Goal: Information Seeking & Learning: Learn about a topic

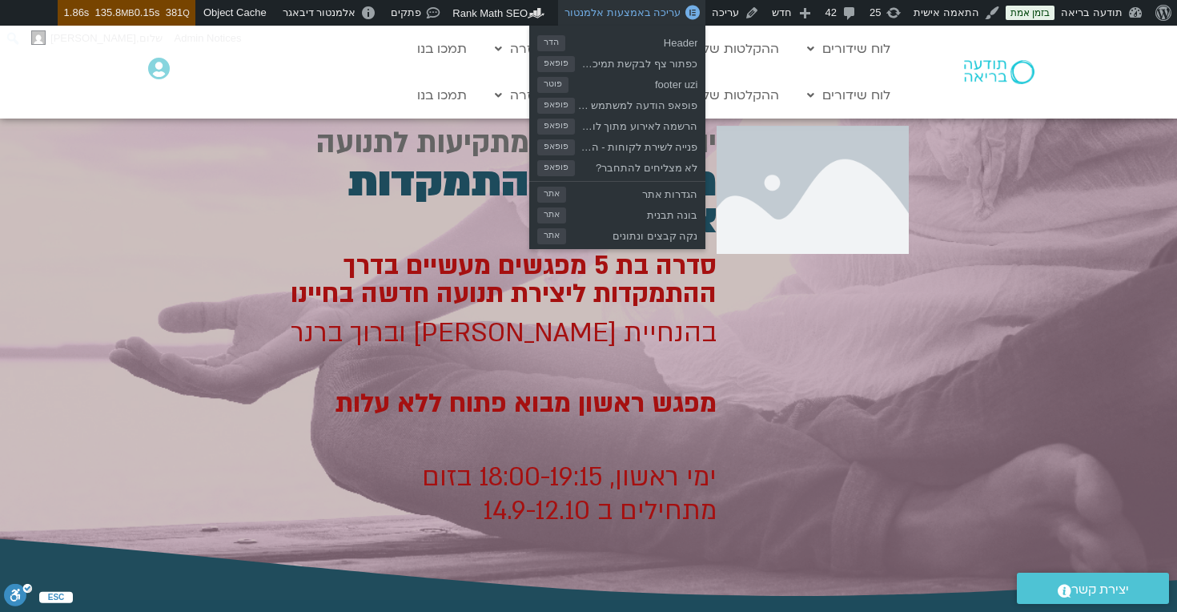
click at [649, 14] on span "עריכה באמצעות אלמנטור" at bounding box center [622, 12] width 116 height 12
click at [642, 11] on span "עריכה באמצעות אלמנטור" at bounding box center [622, 12] width 116 height 12
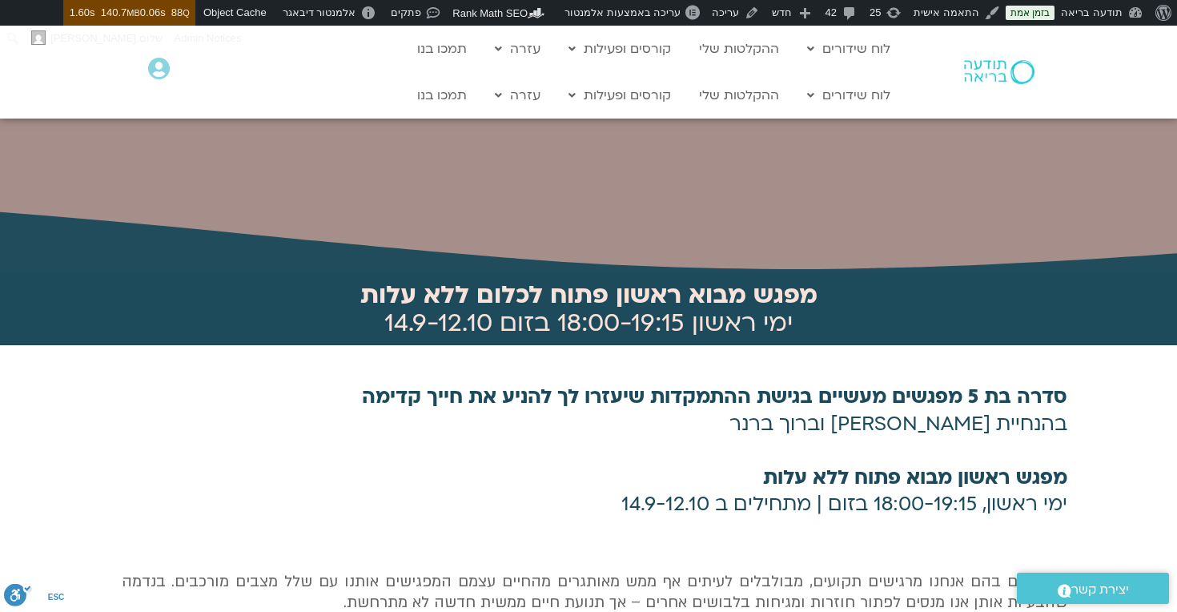
scroll to position [338, 0]
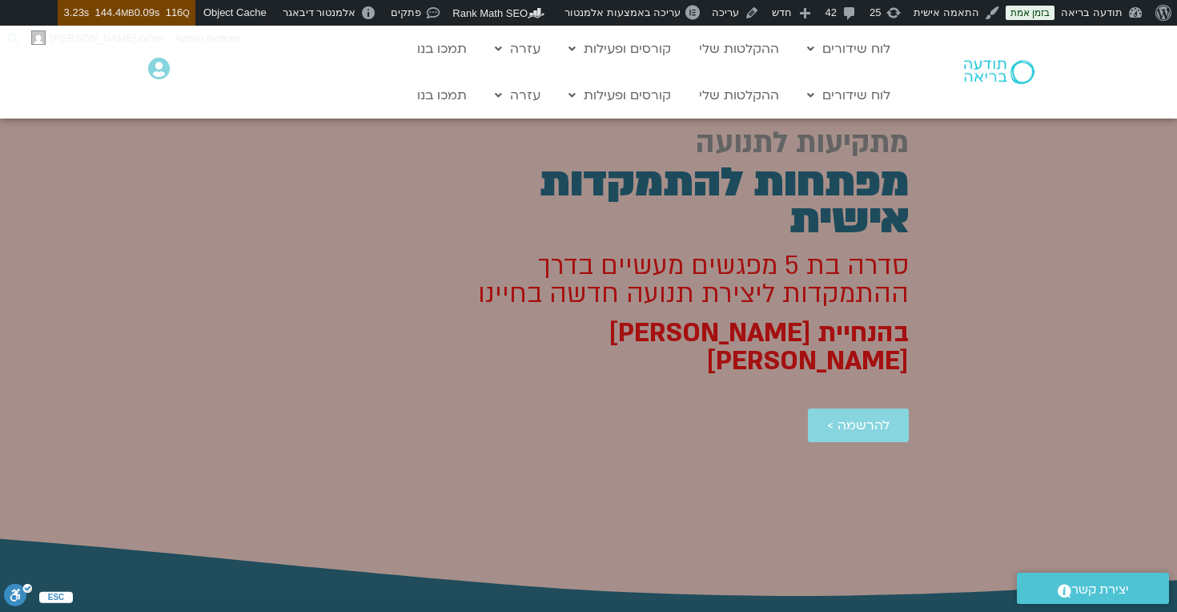
scroll to position [183, 0]
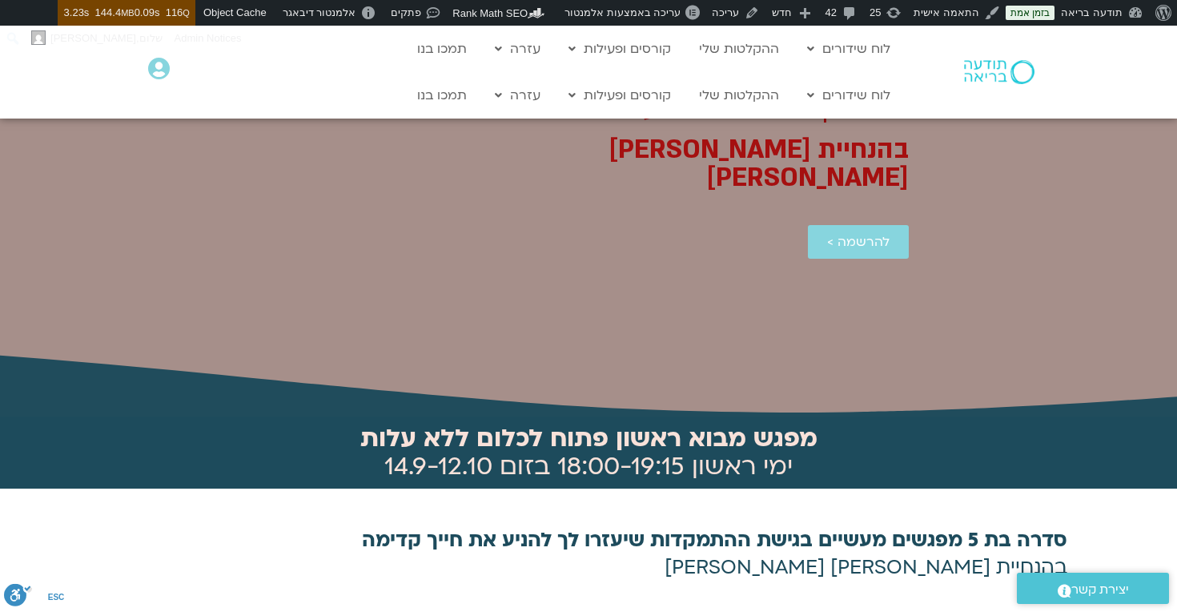
click at [432, 447] on h2 "מפגש מבוא ראשון פתוח לכלום ללא עלות ימי ראשון 18:00-19:15 בזום 14.9-12.10" at bounding box center [588, 452] width 913 height 56
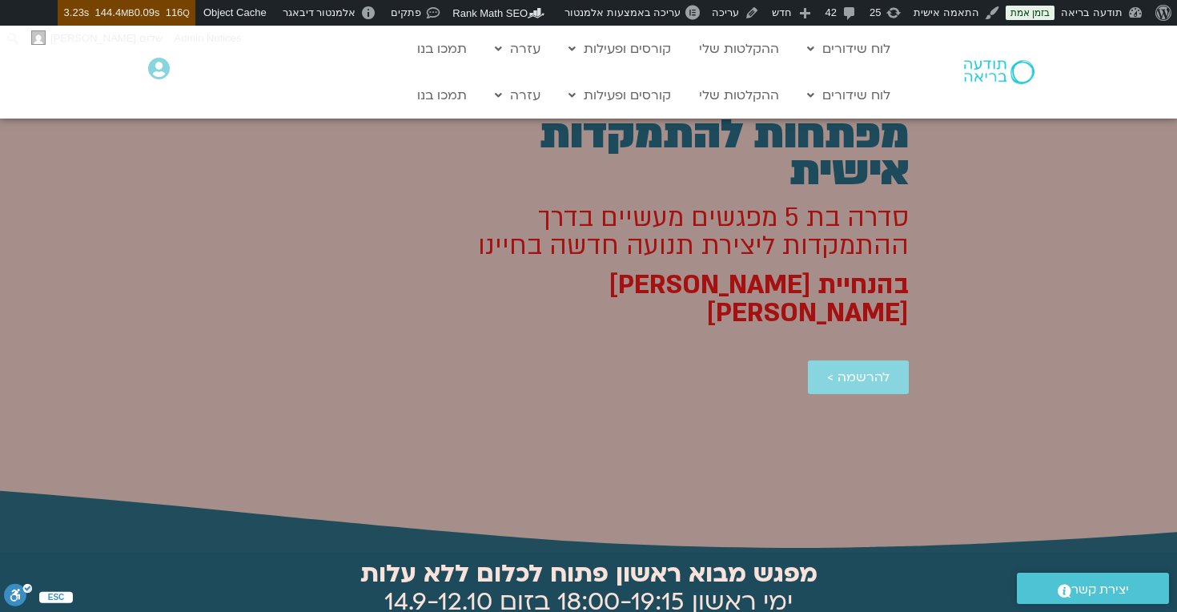
scroll to position [0, 0]
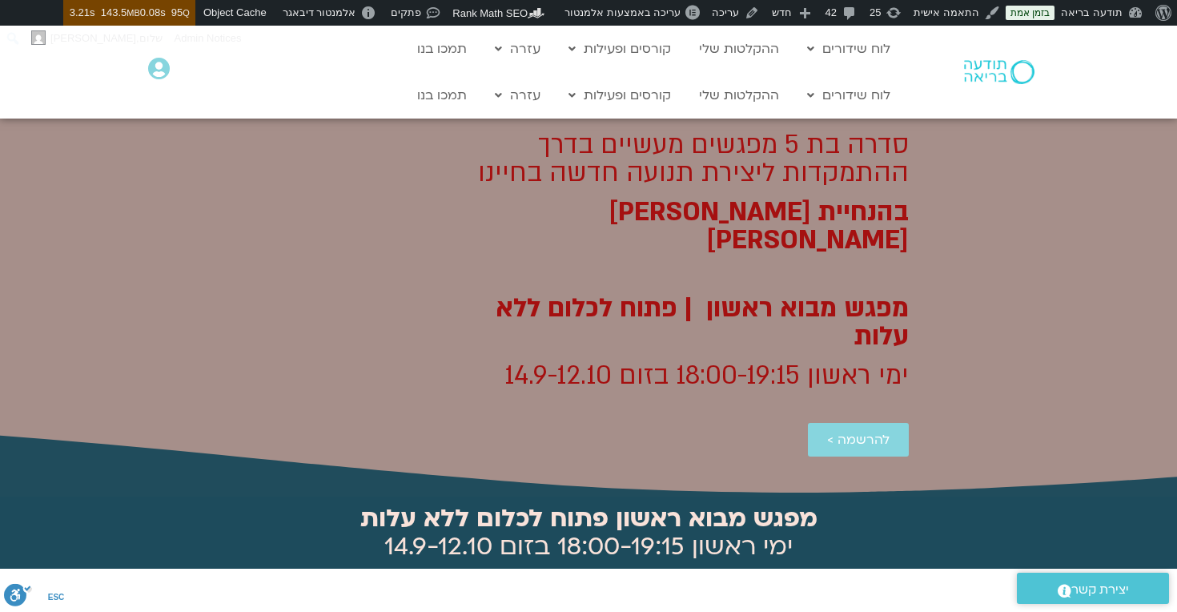
scroll to position [122, 0]
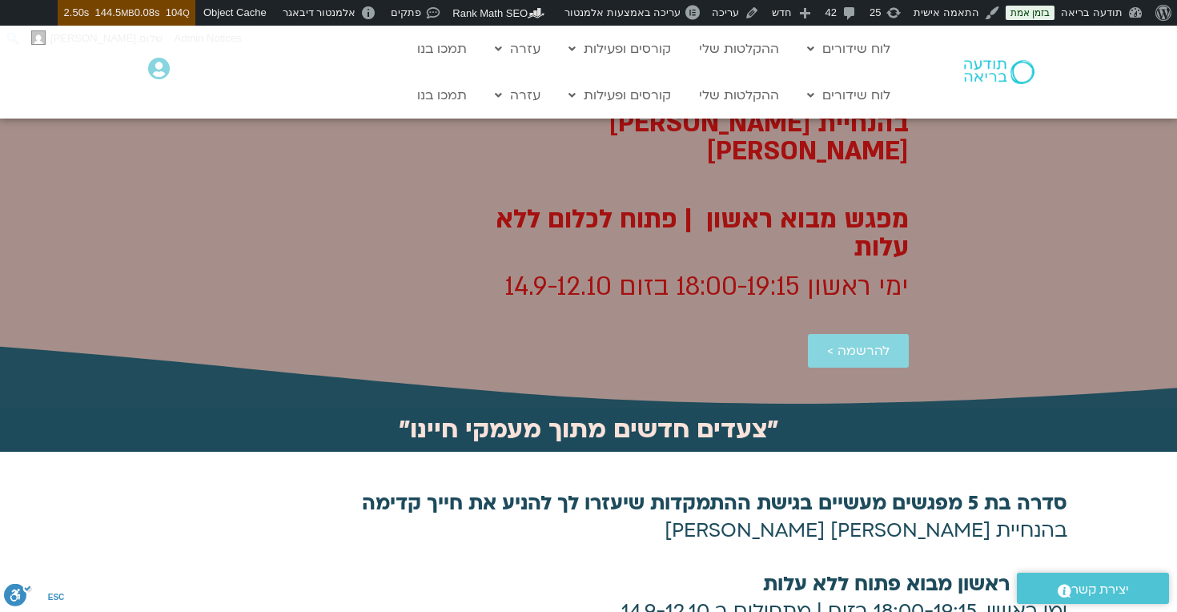
scroll to position [230, 0]
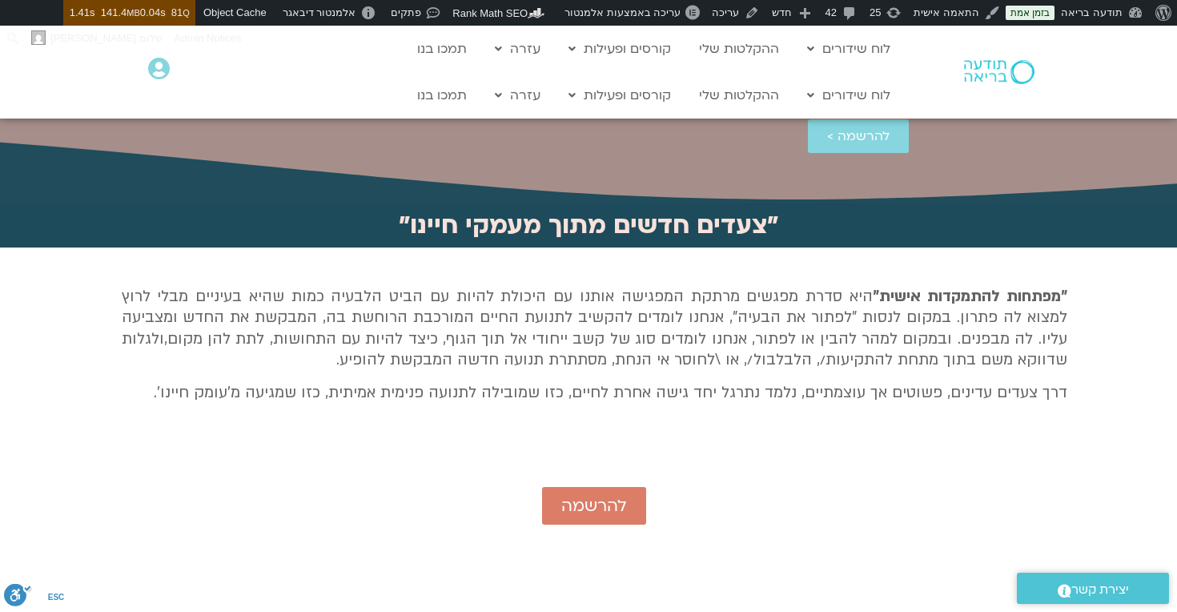
scroll to position [438, 0]
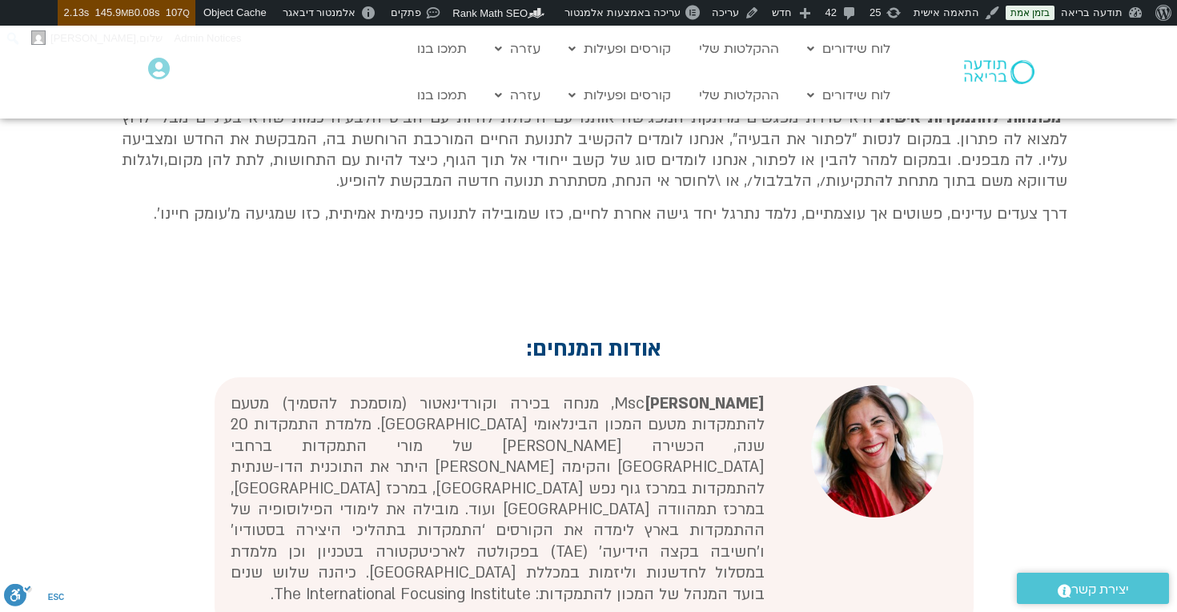
scroll to position [307, 0]
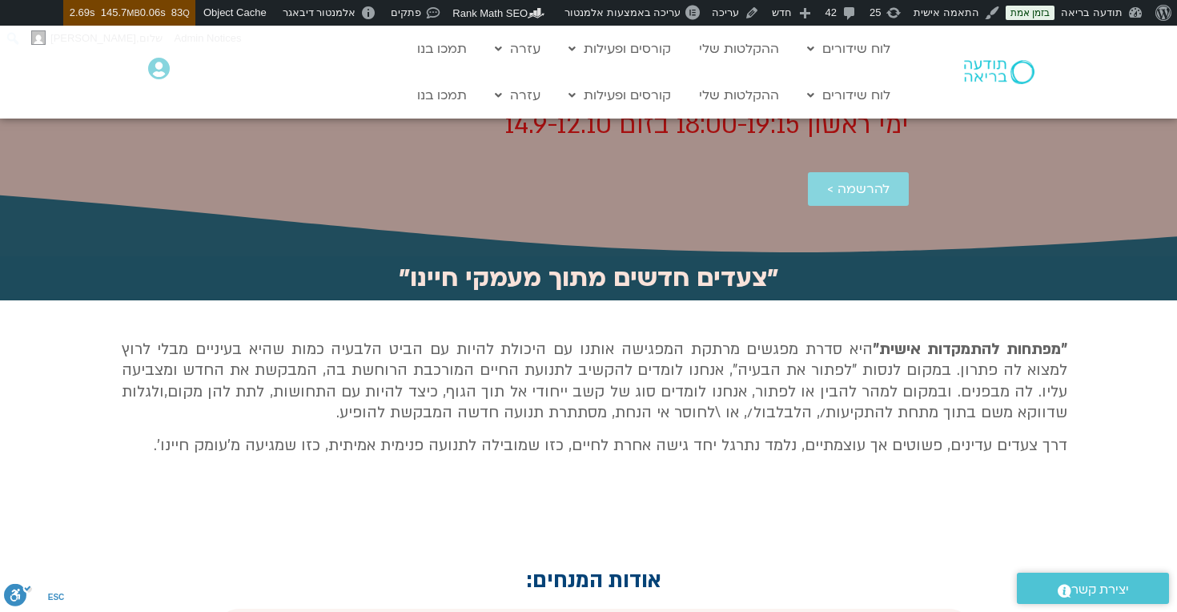
scroll to position [382, 0]
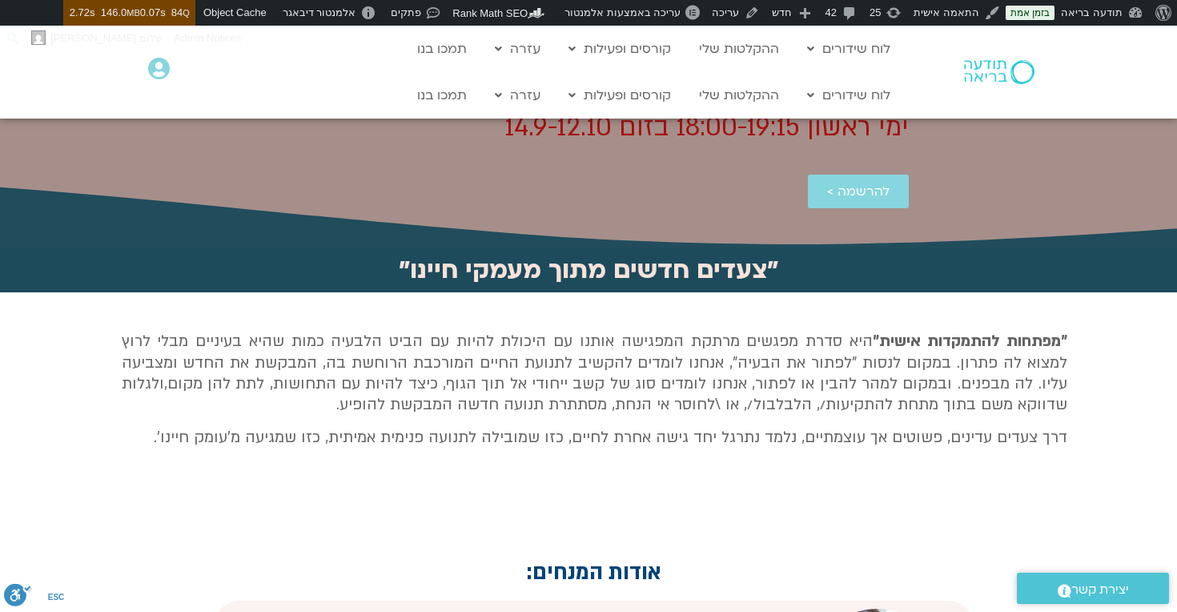
scroll to position [360, 0]
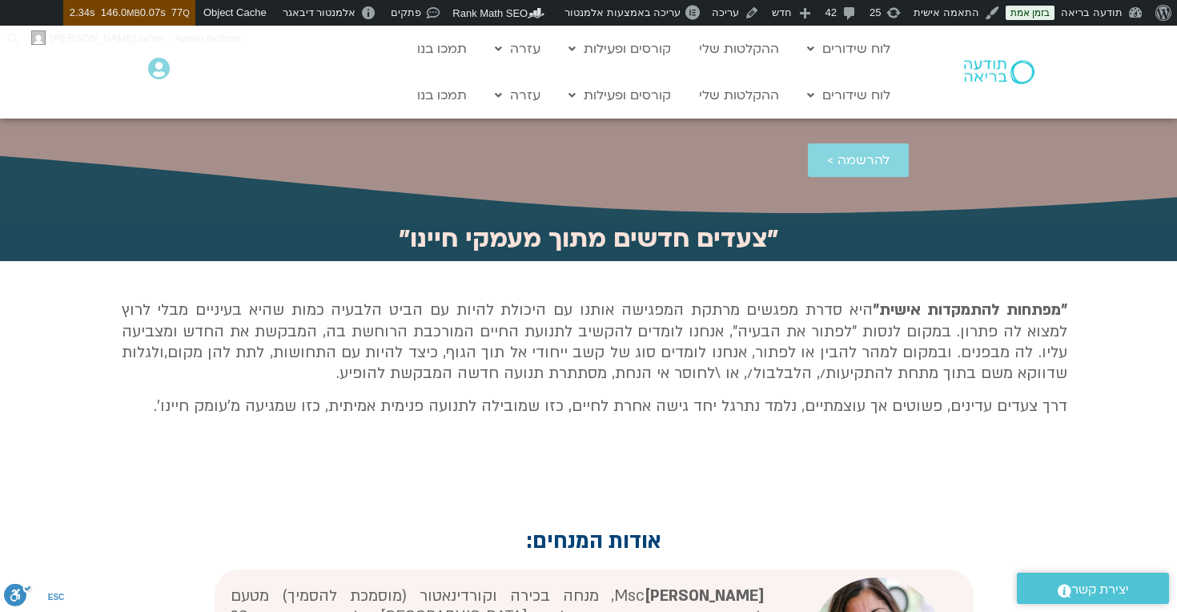
scroll to position [403, 0]
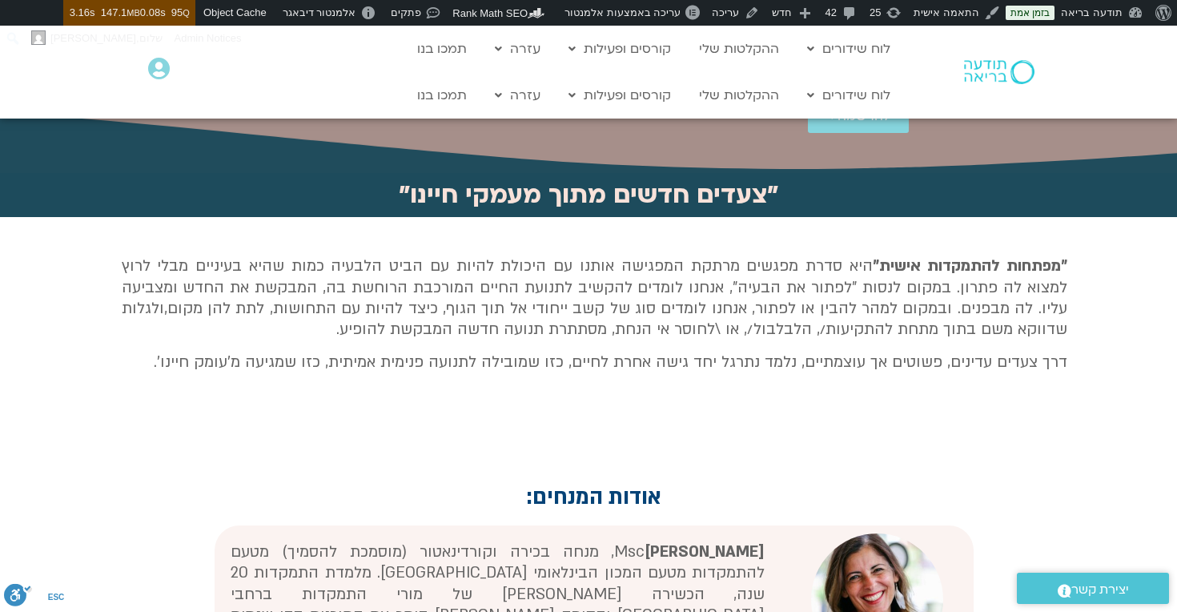
scroll to position [463, 0]
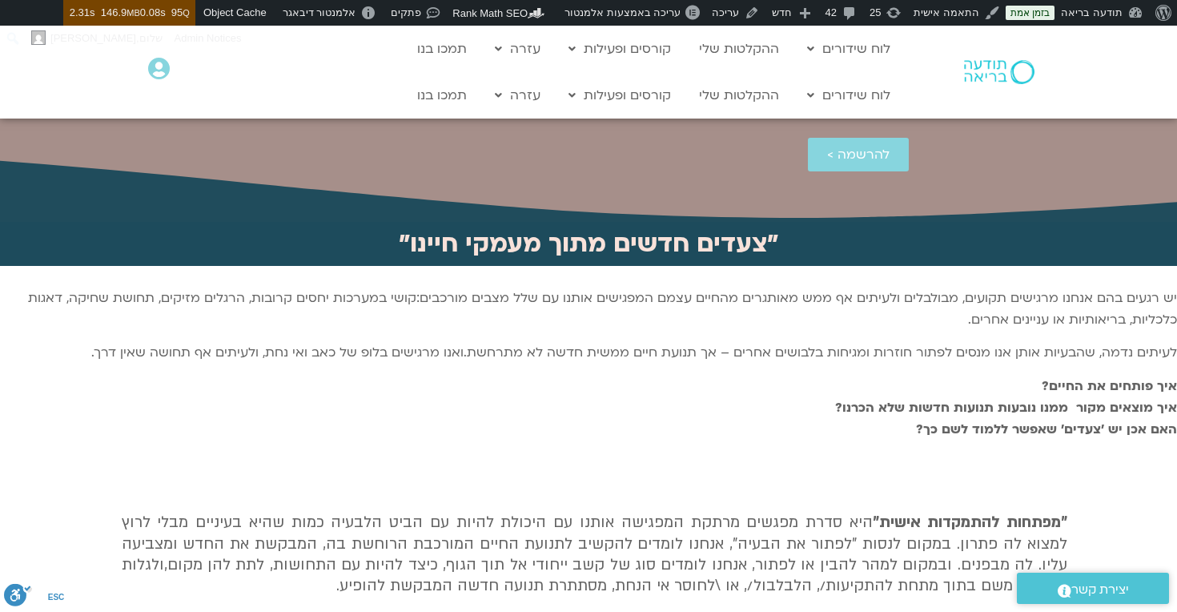
scroll to position [381, 0]
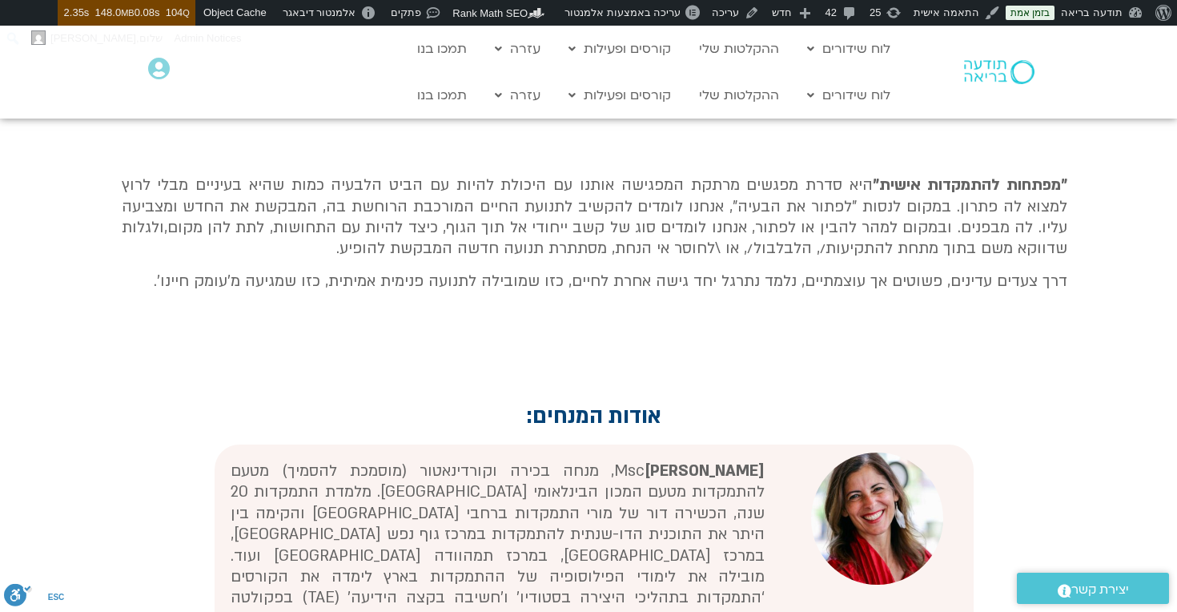
scroll to position [712, 0]
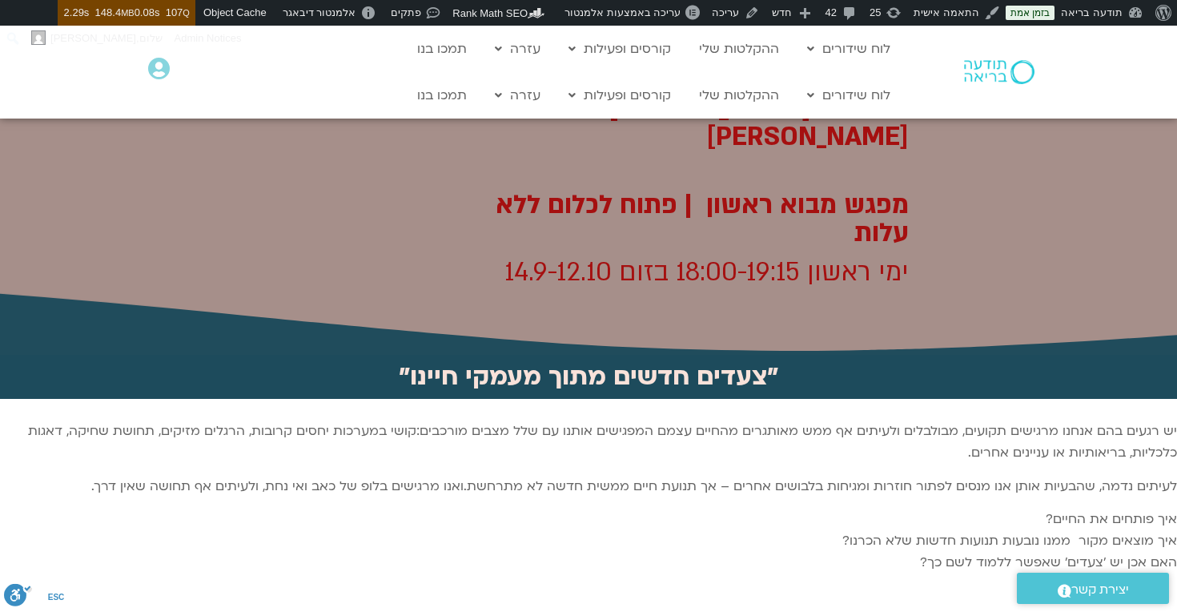
scroll to position [389, 0]
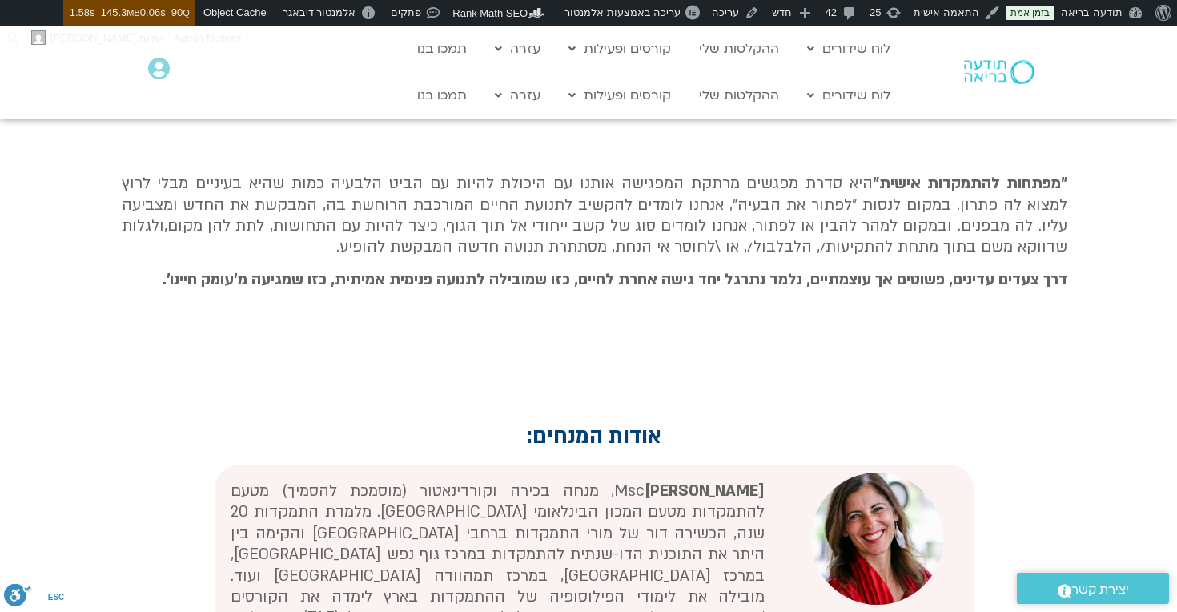
scroll to position [729, 0]
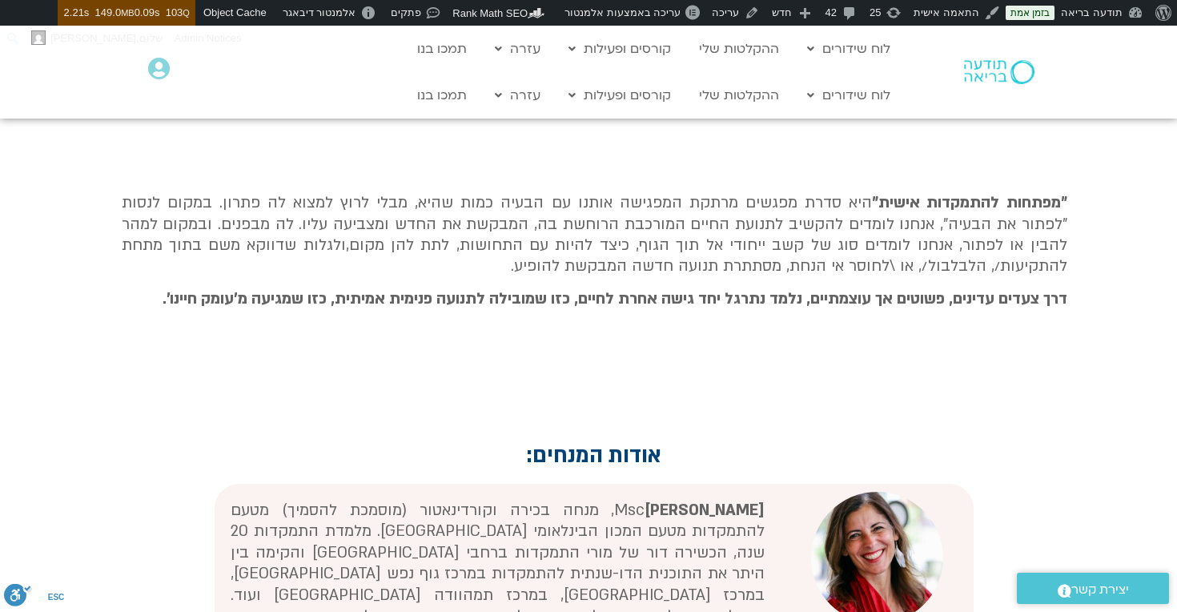
scroll to position [755, 0]
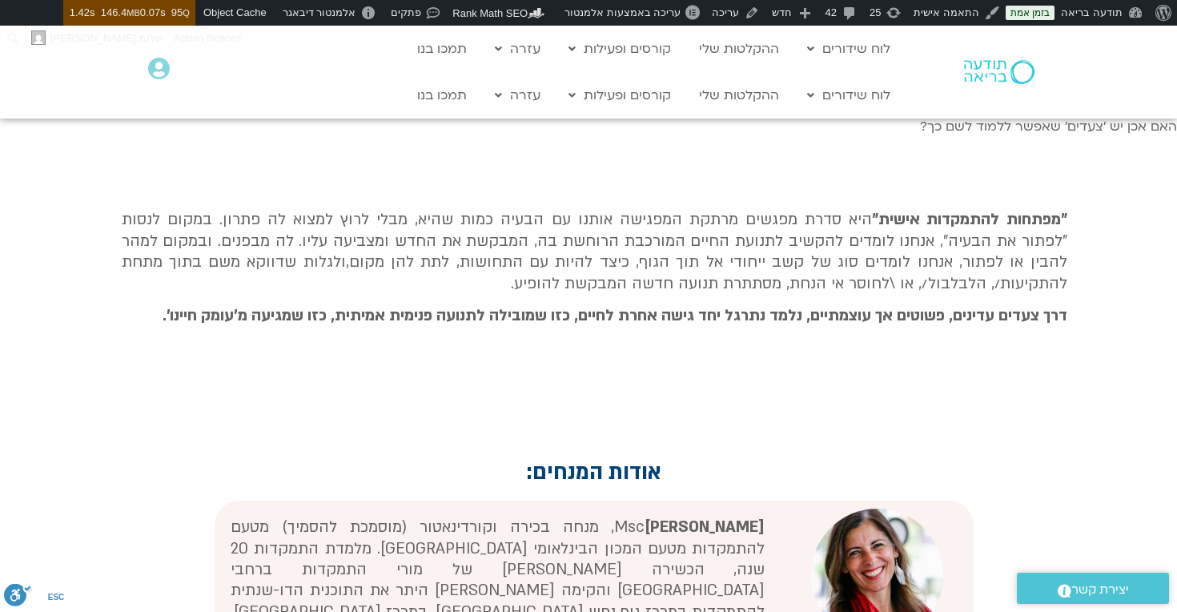
scroll to position [713, 0]
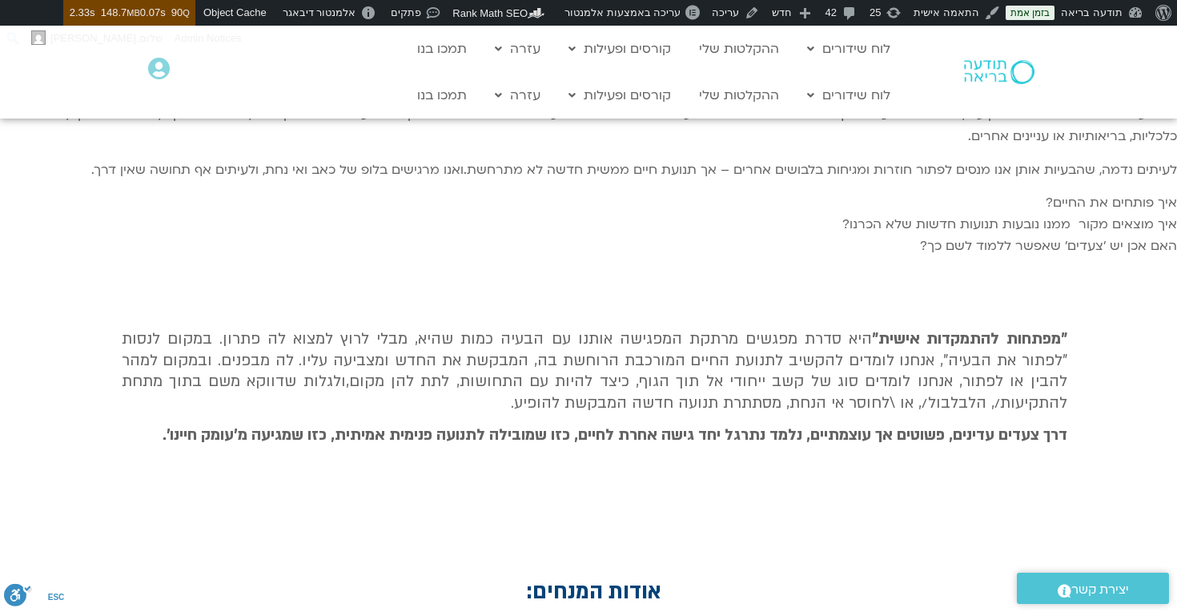
scroll to position [560, 0]
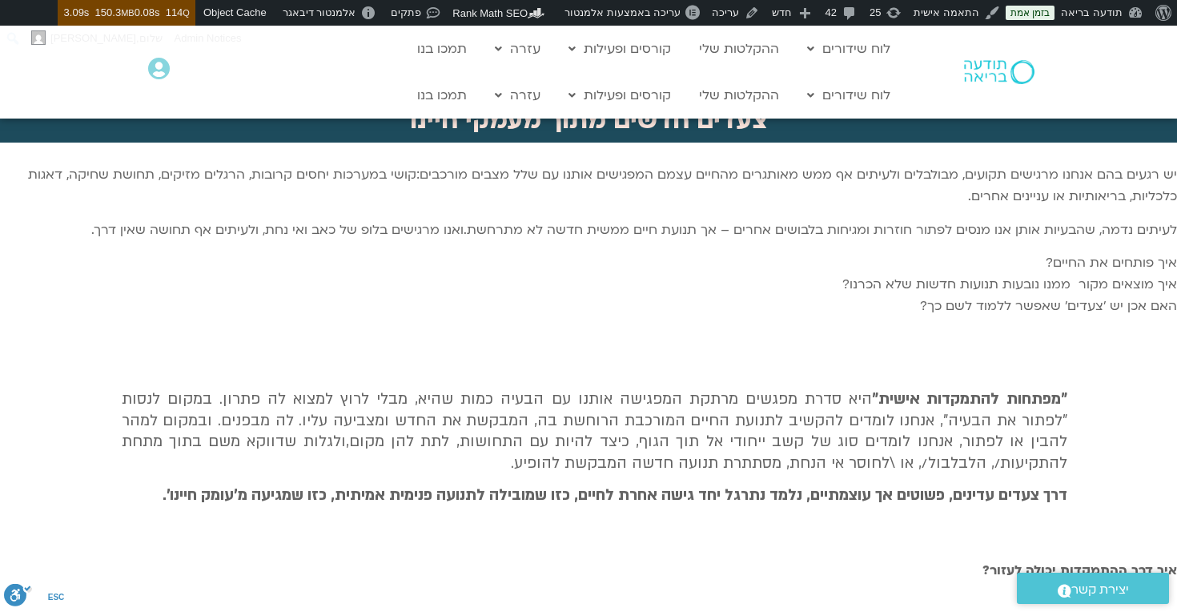
scroll to position [1139, 0]
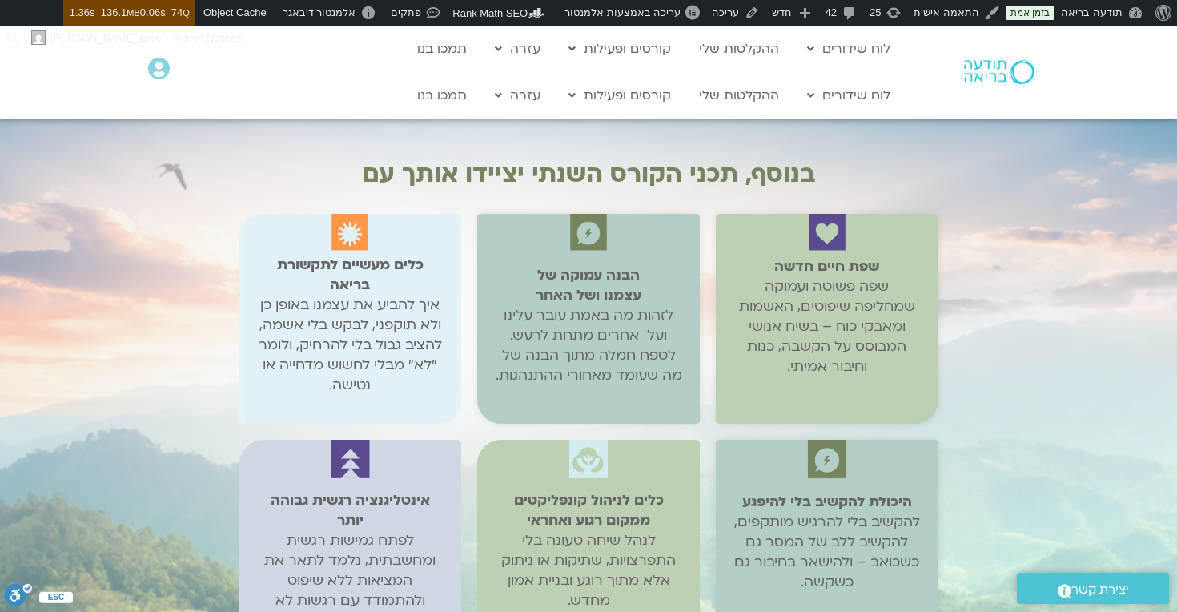
scroll to position [3127, 0]
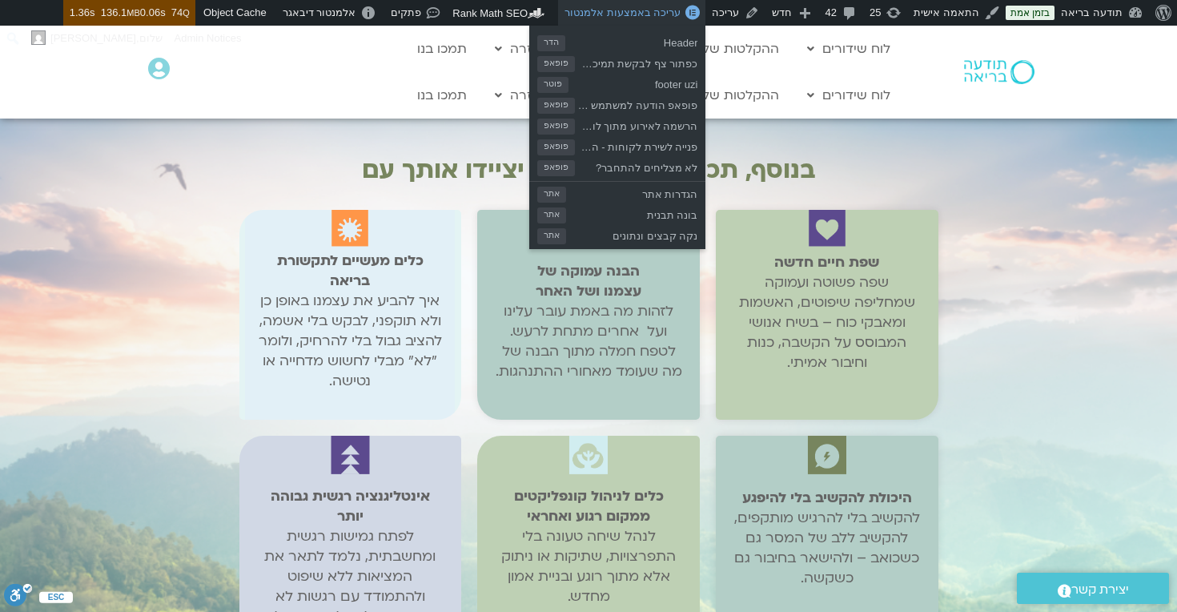
click at [656, 14] on span "עריכה באמצעות אלמנטור" at bounding box center [622, 12] width 116 height 12
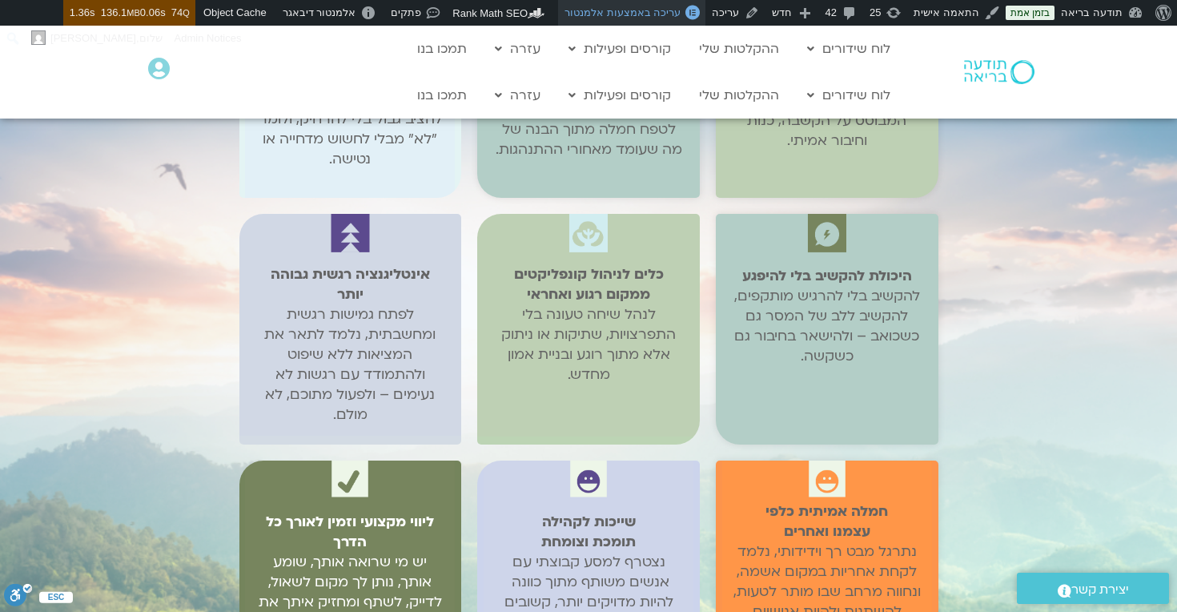
scroll to position [3312, 0]
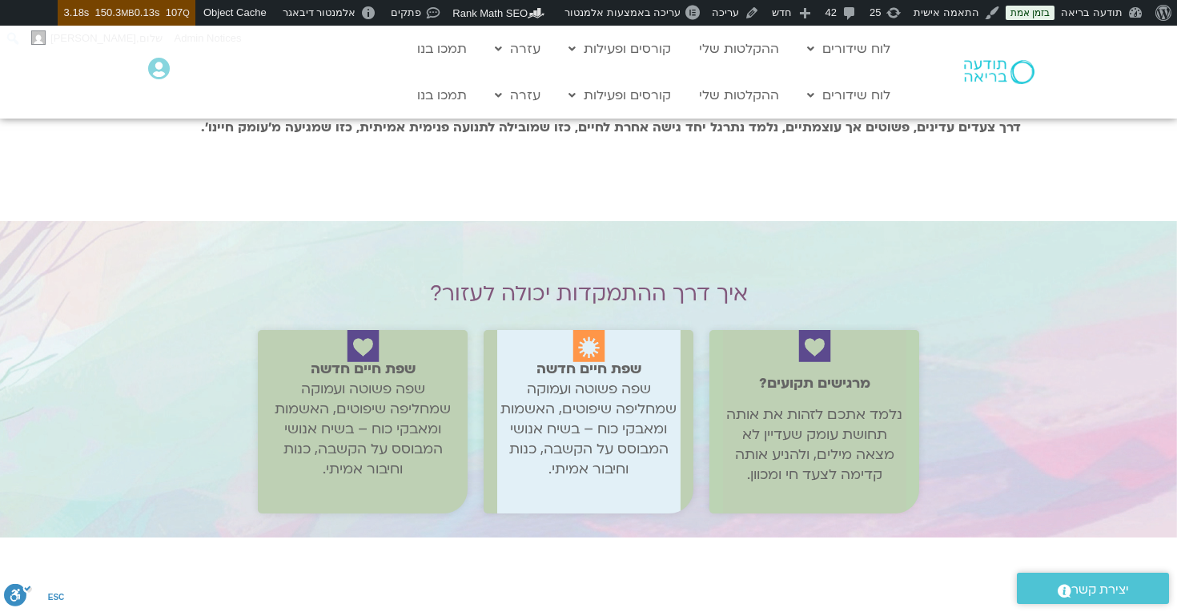
scroll to position [982, 0]
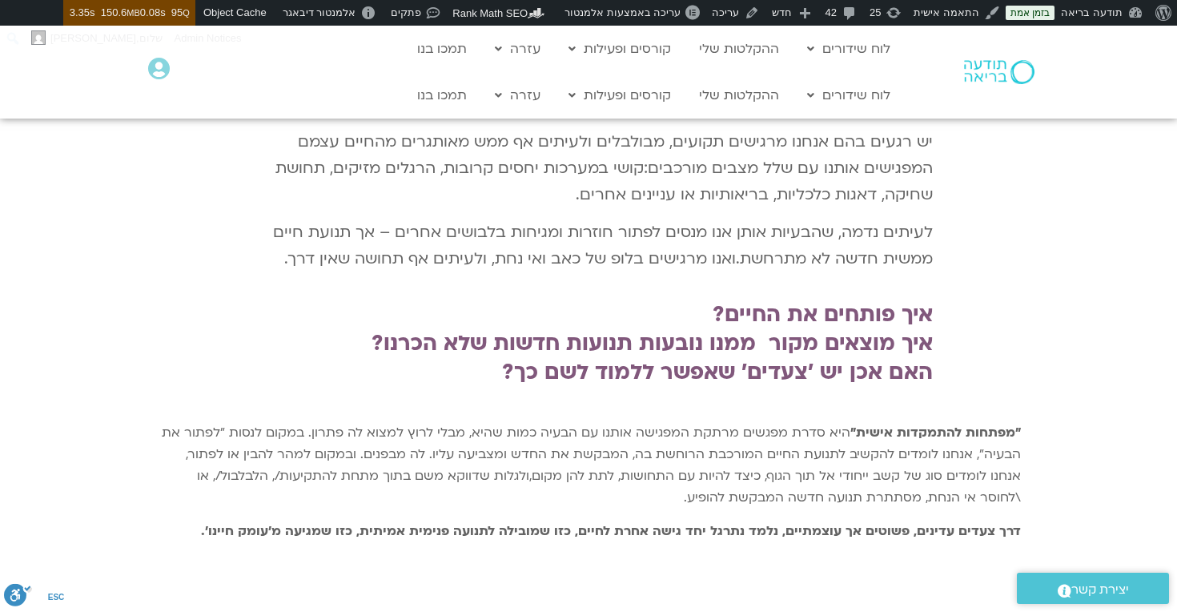
scroll to position [652, 0]
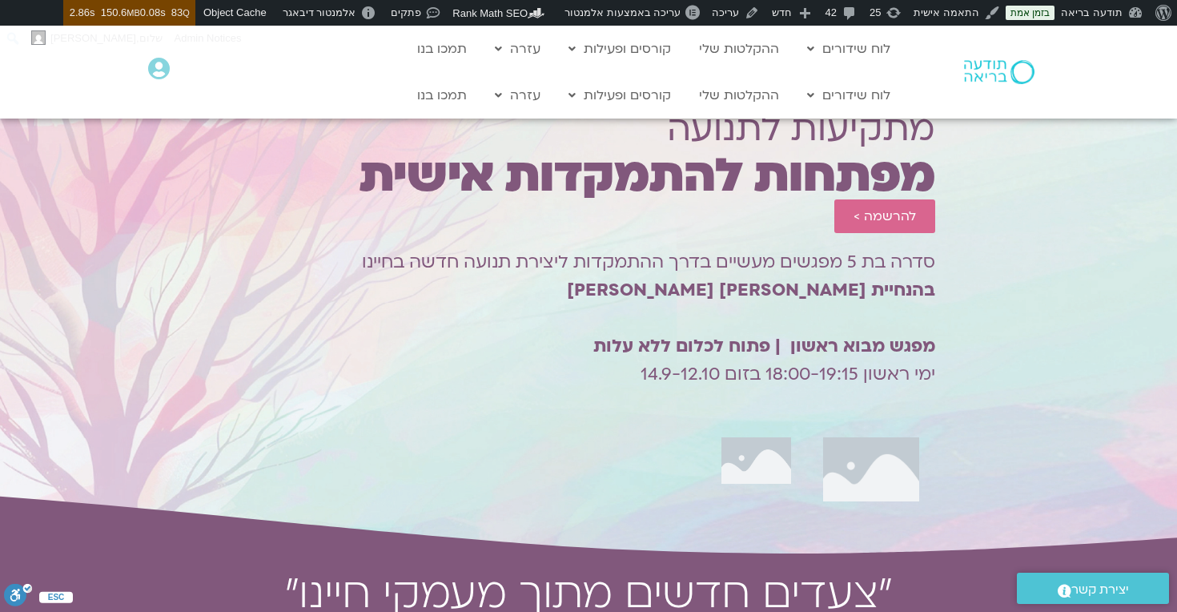
scroll to position [125, 0]
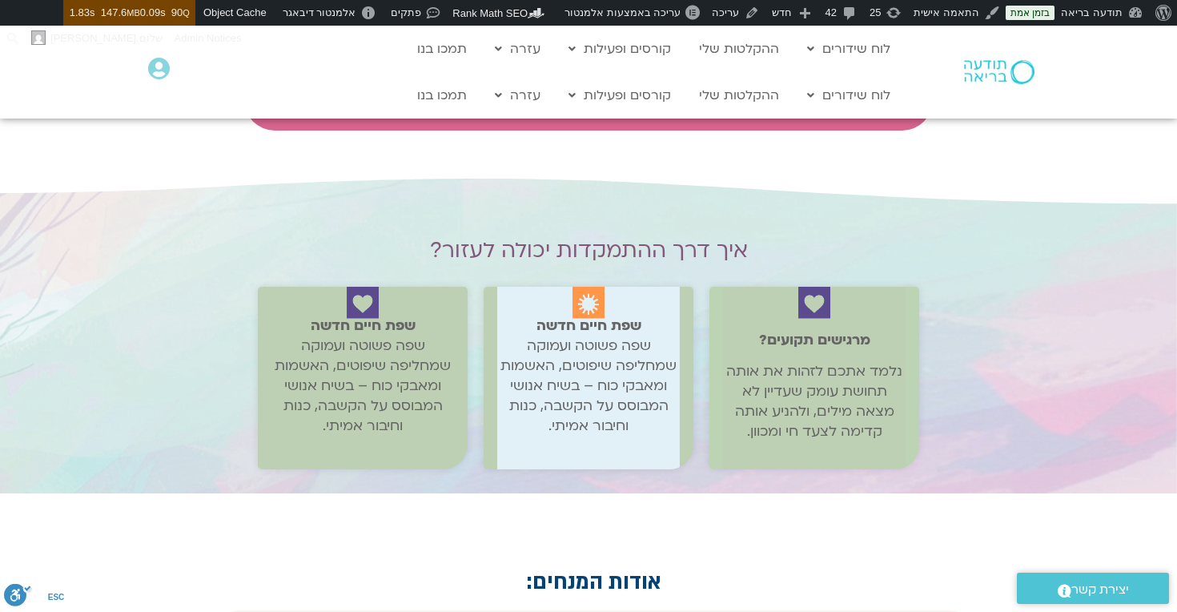
scroll to position [1245, 0]
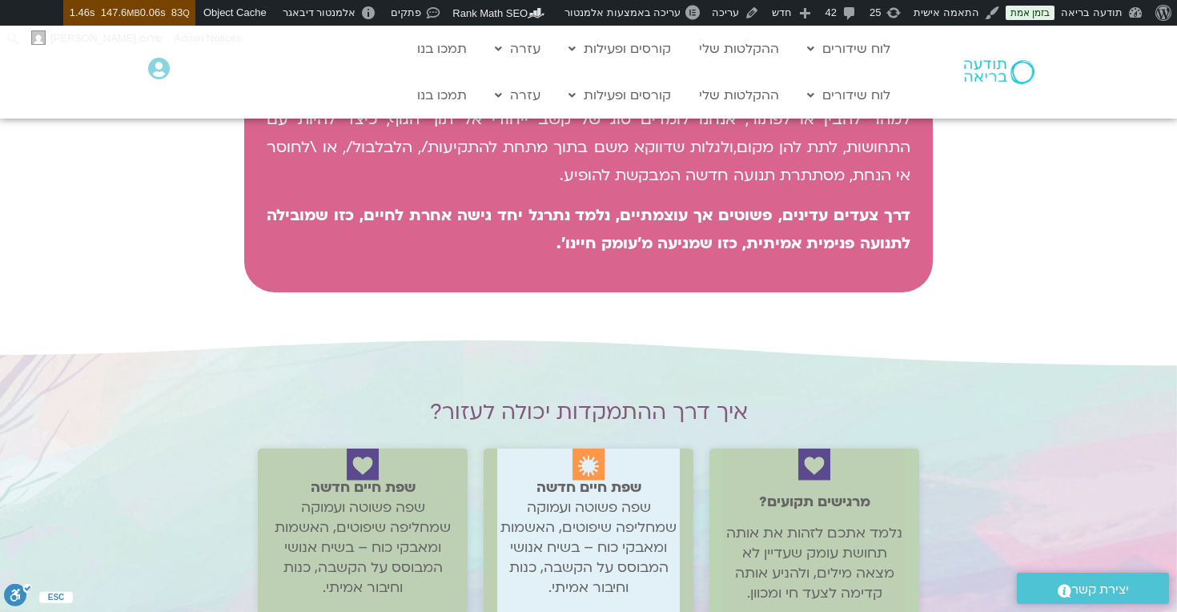
scroll to position [1135, 0]
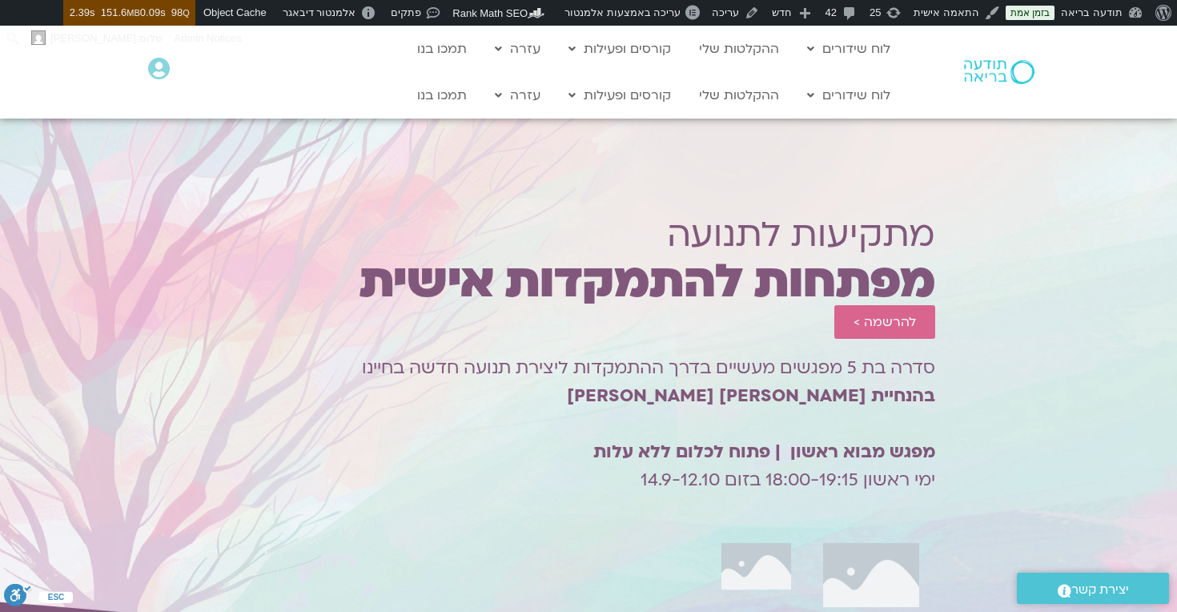
click at [597, 515] on div "סדרה בת 5 מפגשים מעשיים בדרך ההתמקדות ליצירת תנועה חדשה בחיינו בהנחיית דנה גניה…" at bounding box center [588, 432] width 693 height 179
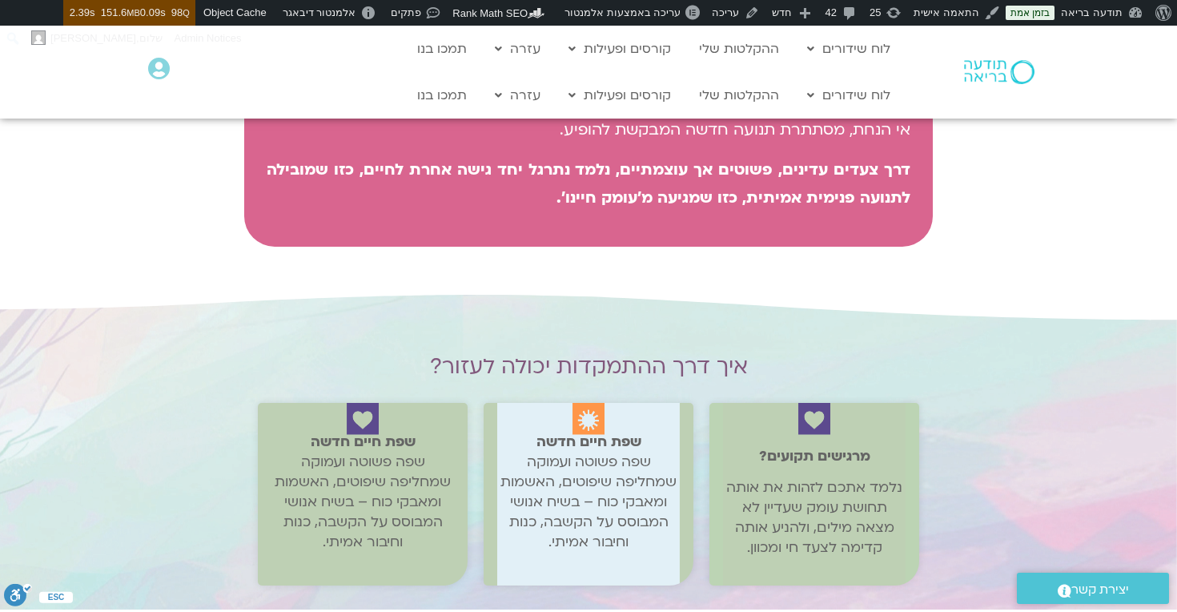
scroll to position [1197, 0]
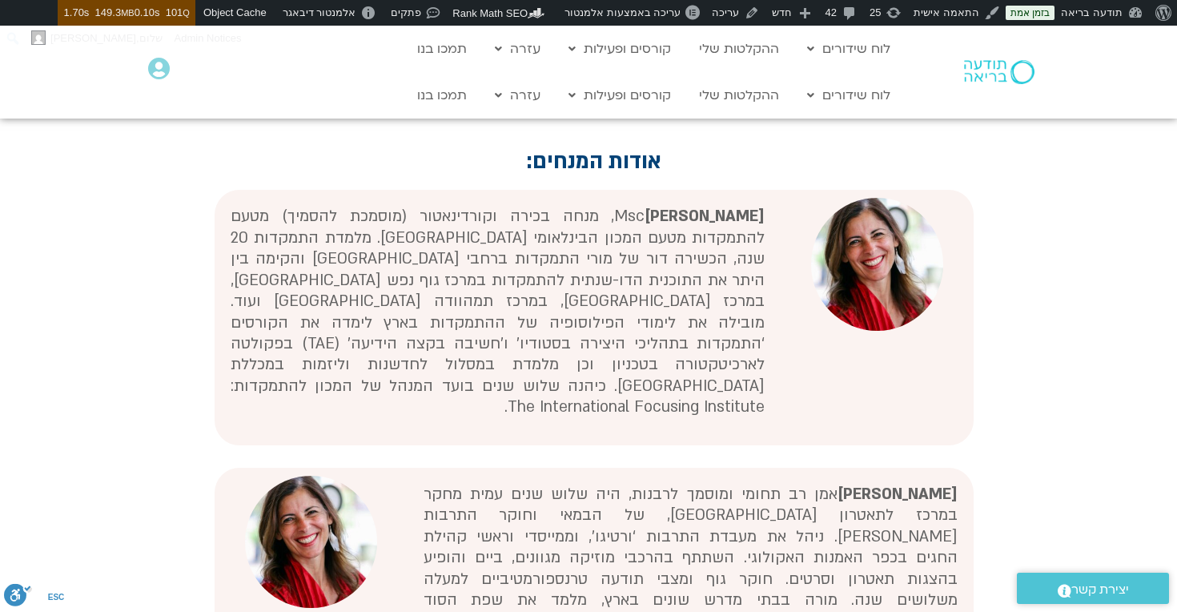
scroll to position [1874, 0]
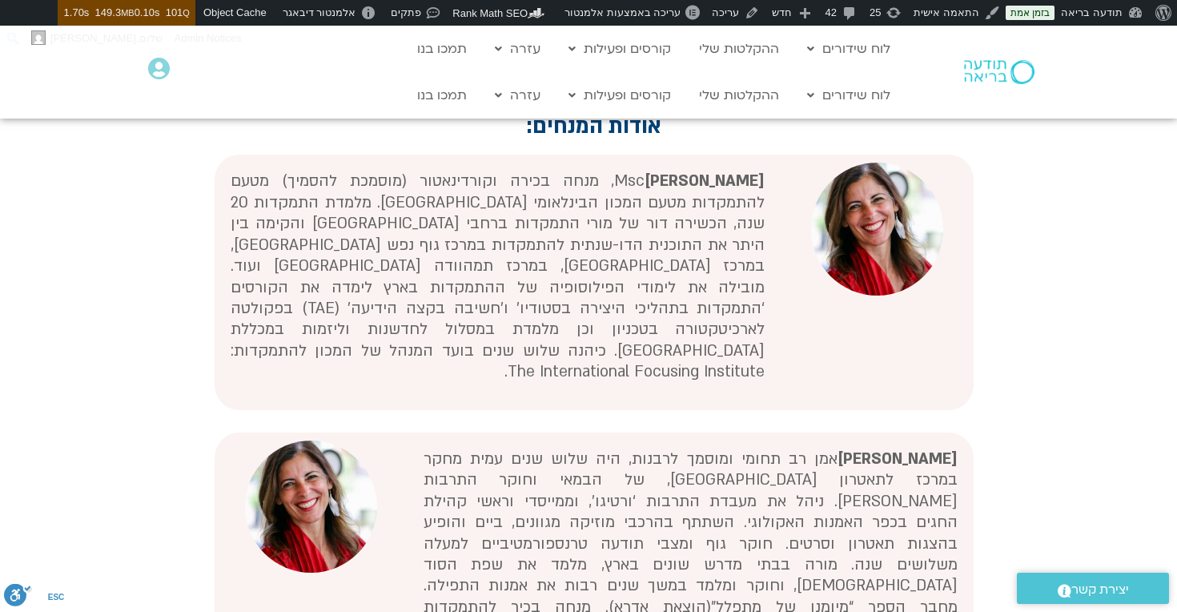
click at [879, 295] on img at bounding box center [877, 229] width 132 height 132
click at [890, 295] on img at bounding box center [877, 229] width 132 height 132
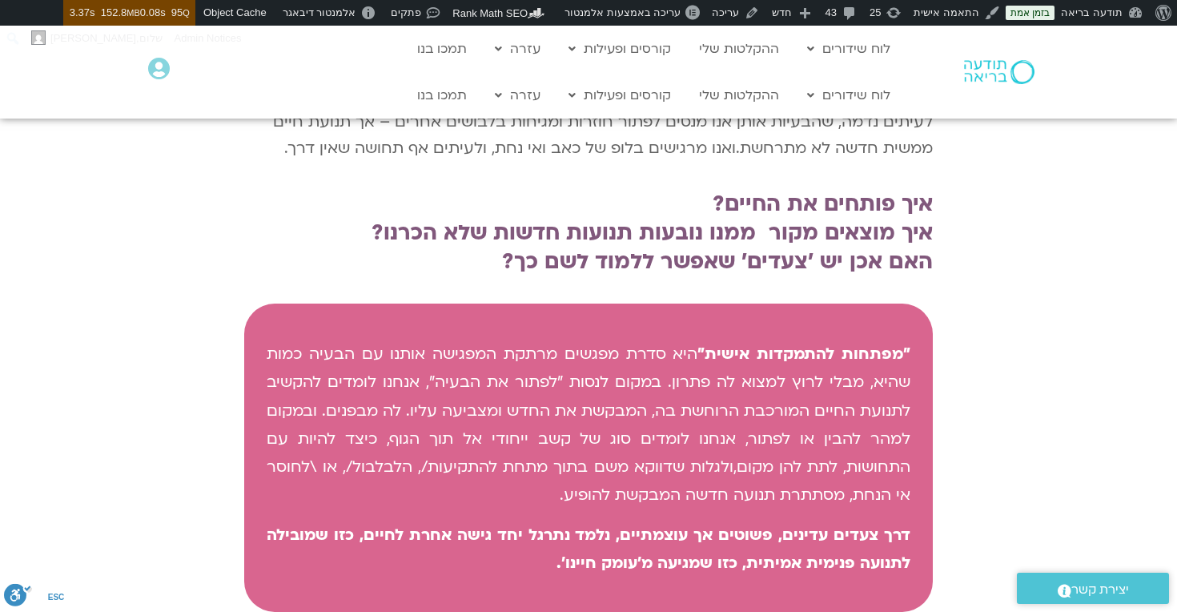
scroll to position [785, 0]
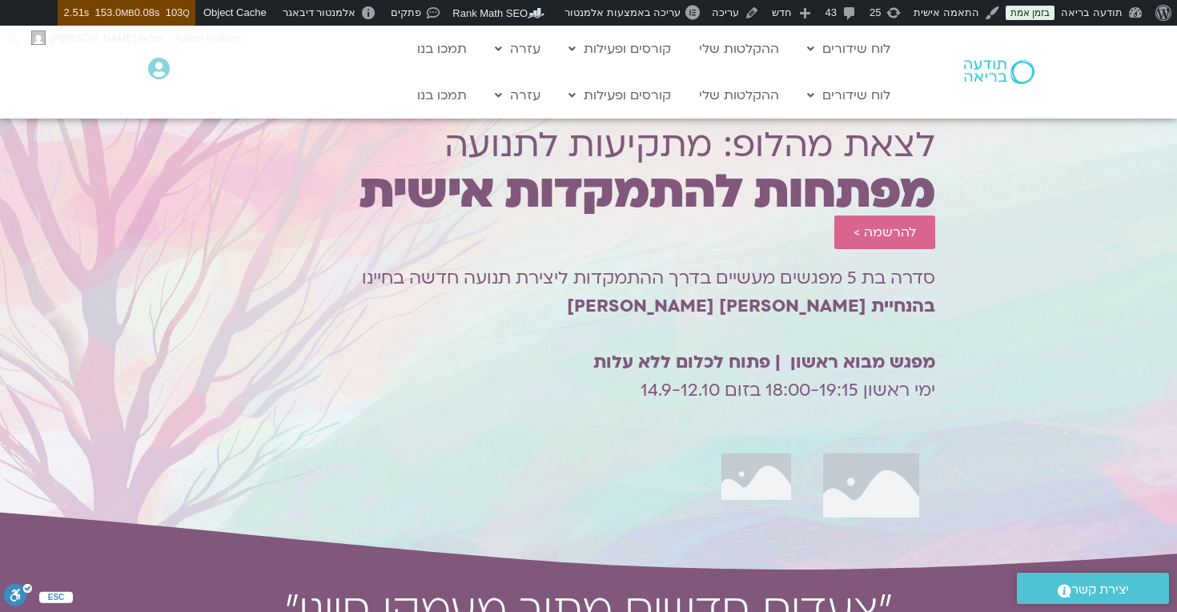
scroll to position [113, 0]
